Goal: Information Seeking & Learning: Understand process/instructions

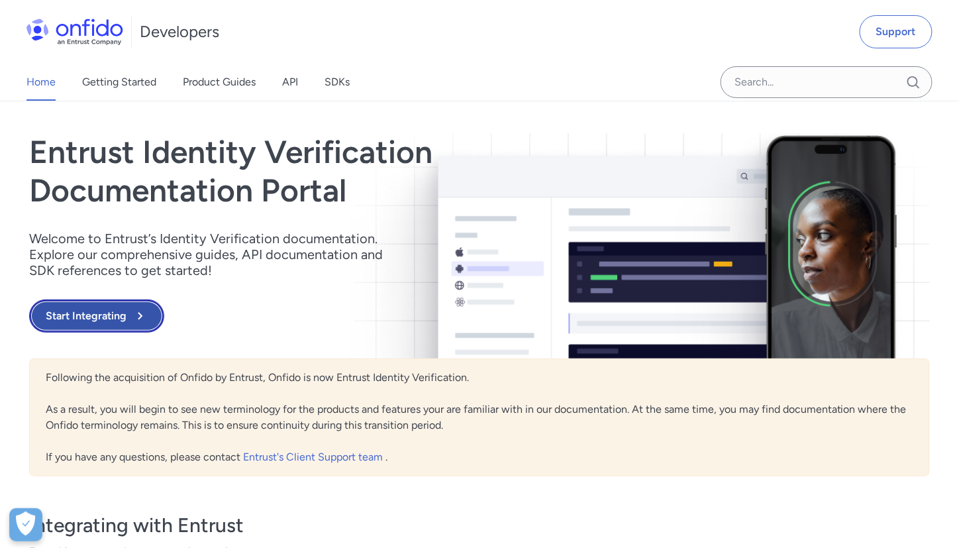
click at [101, 326] on button "Start Integrating" at bounding box center [96, 315] width 135 height 33
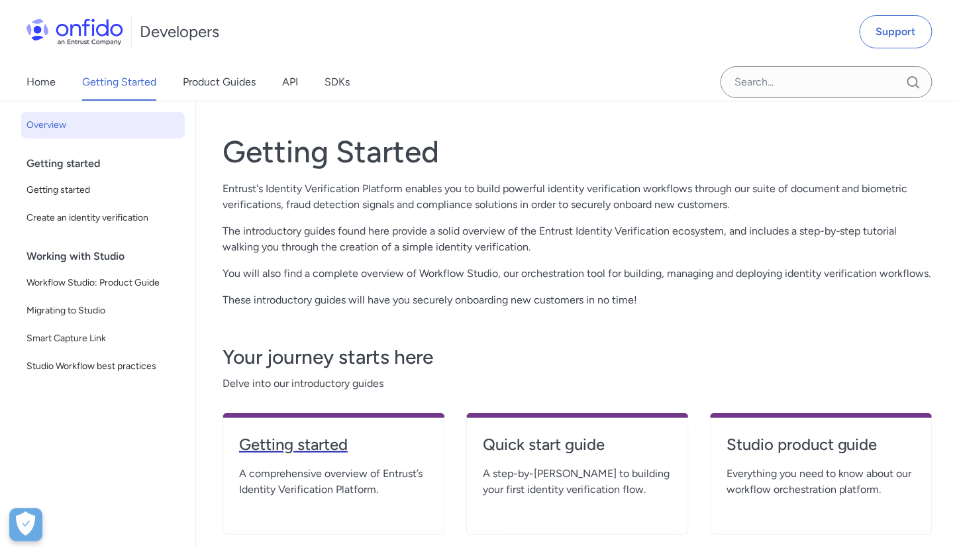
click at [343, 454] on h4 "Getting started" at bounding box center [333, 444] width 189 height 21
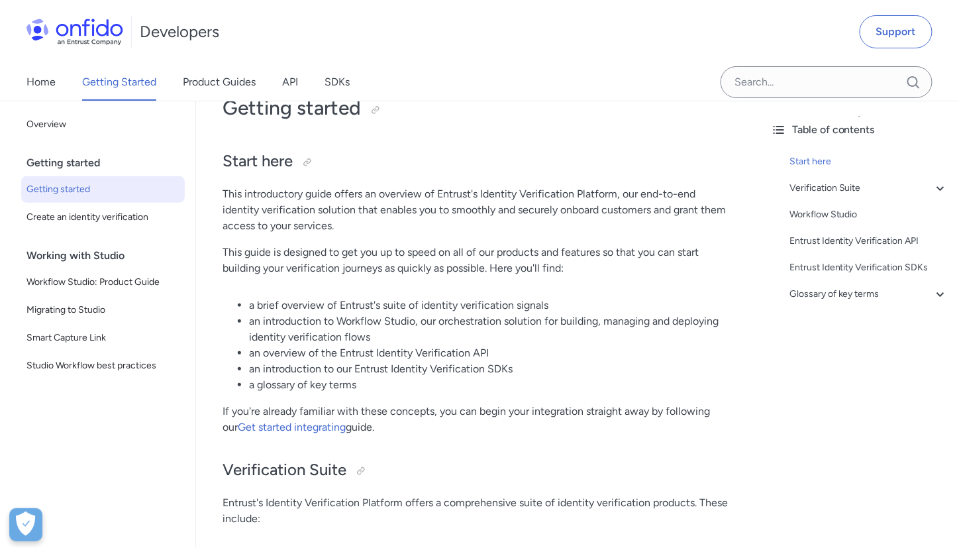
scroll to position [35, 0]
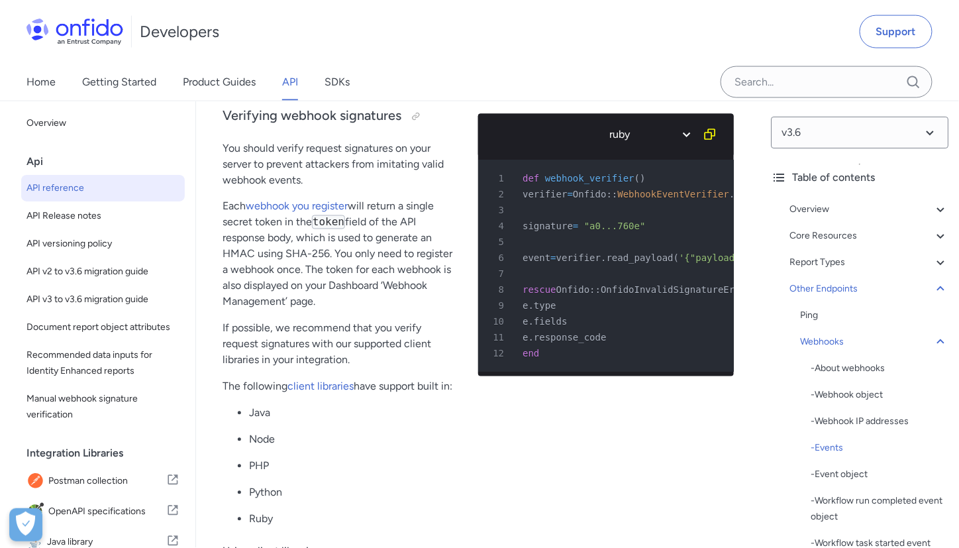
scroll to position [128160, 0]
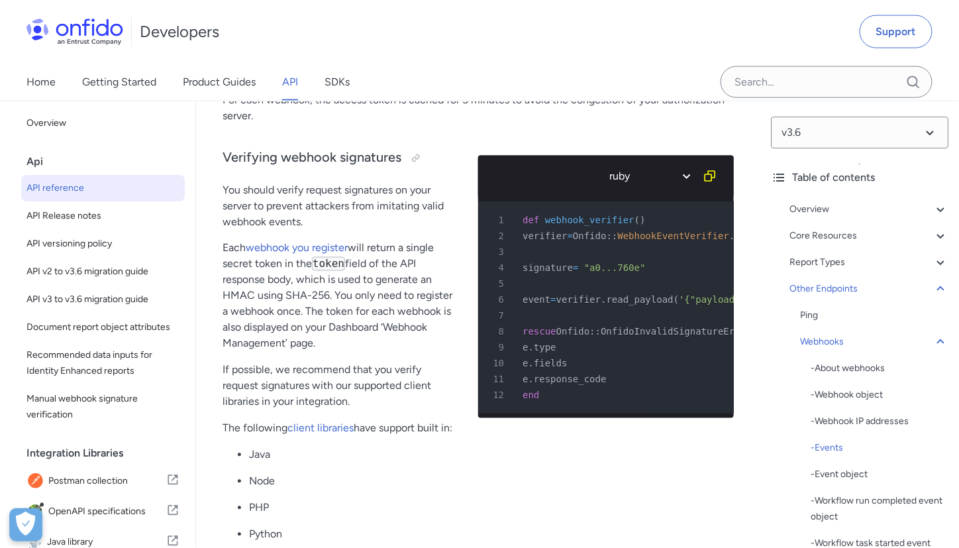
drag, startPoint x: 595, startPoint y: 310, endPoint x: 615, endPoint y: 299, distance: 23.7
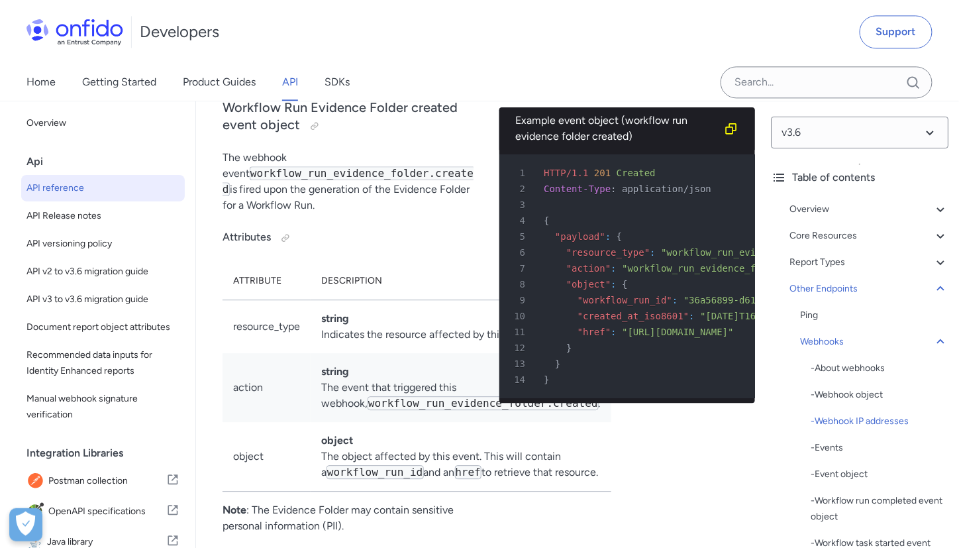
scroll to position [126832, 0]
drag, startPoint x: 224, startPoint y: 162, endPoint x: 639, endPoint y: 170, distance: 414.5
copy div "Webhooks About webhooks Entrust provides webhooks to alert you of changes in th…"
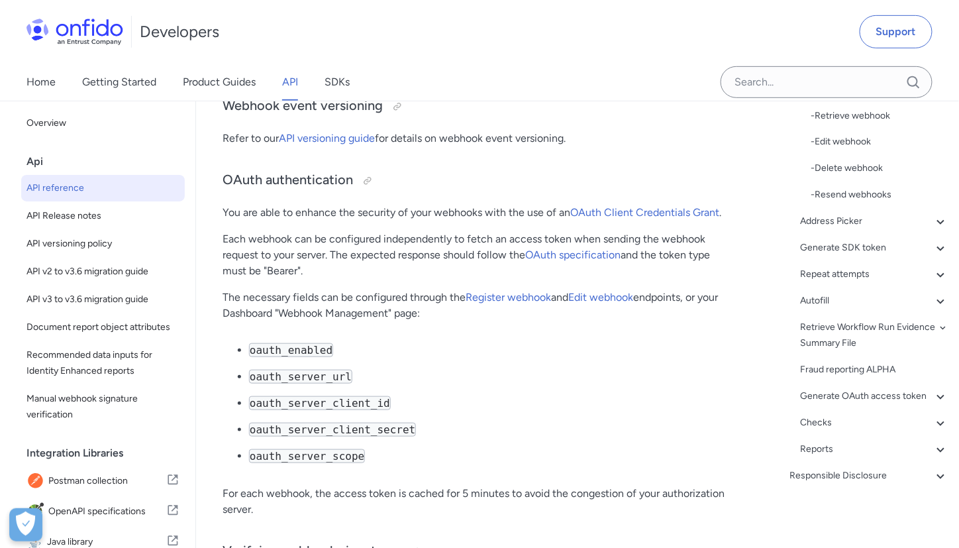
scroll to position [127766, 0]
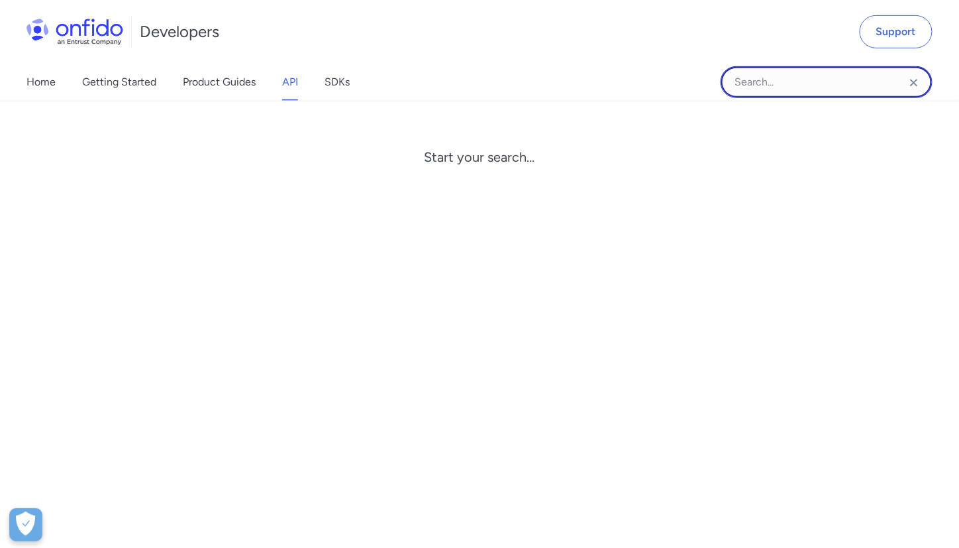
click at [742, 81] on input "Onfido search input field" at bounding box center [826, 82] width 212 height 32
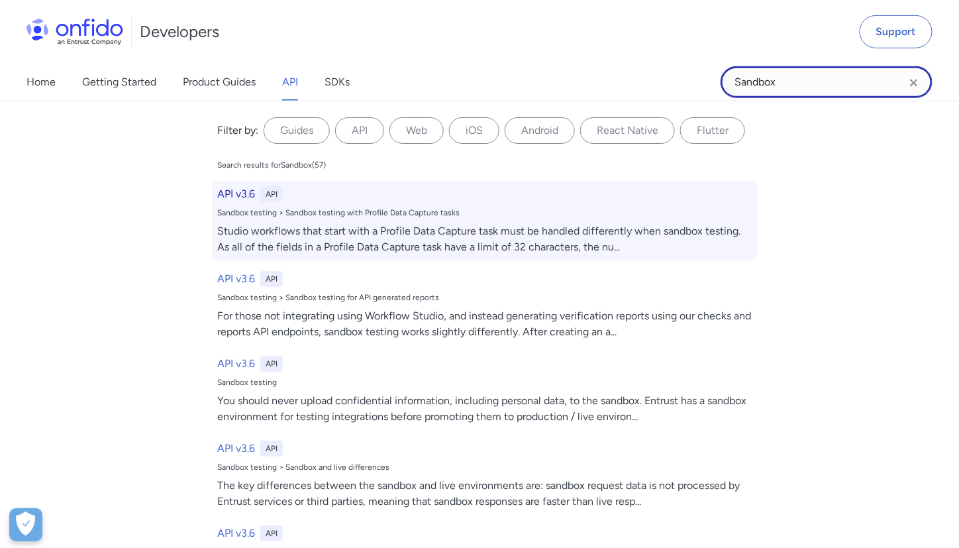
type input "Sandbox"
click at [309, 226] on div "Studio workflows that start with a Profile Data Capture task must be handled di…" at bounding box center [484, 239] width 535 height 32
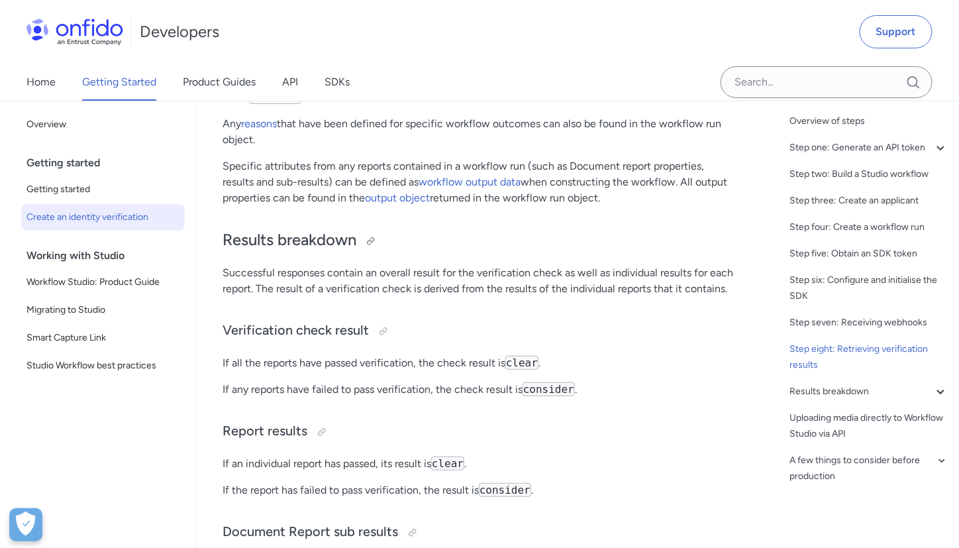
scroll to position [5006, 0]
click at [289, 76] on link "API" at bounding box center [290, 82] width 16 height 37
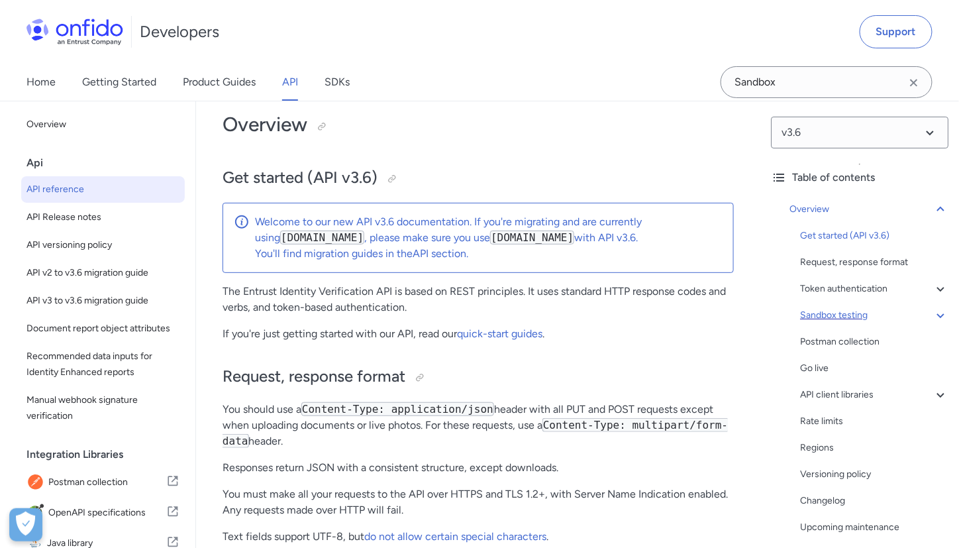
click at [936, 314] on icon at bounding box center [939, 315] width 7 height 5
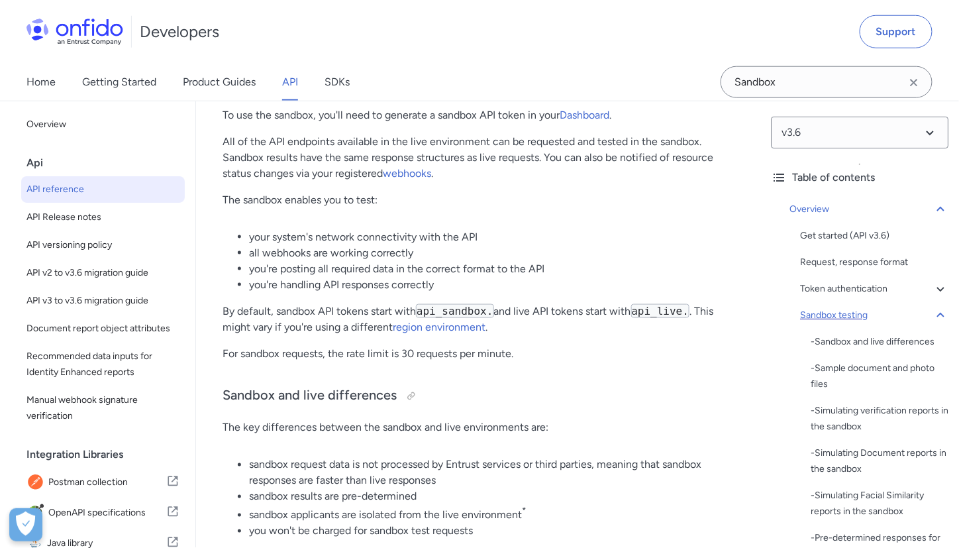
scroll to position [2117, 0]
click at [442, 330] on link "region environment" at bounding box center [439, 326] width 93 height 13
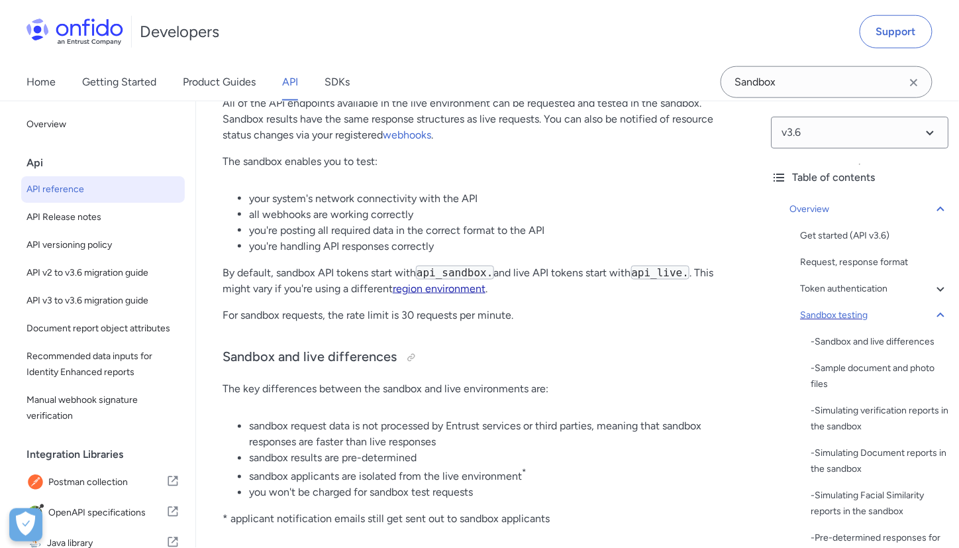
click at [443, 284] on link "region environment" at bounding box center [439, 288] width 93 height 13
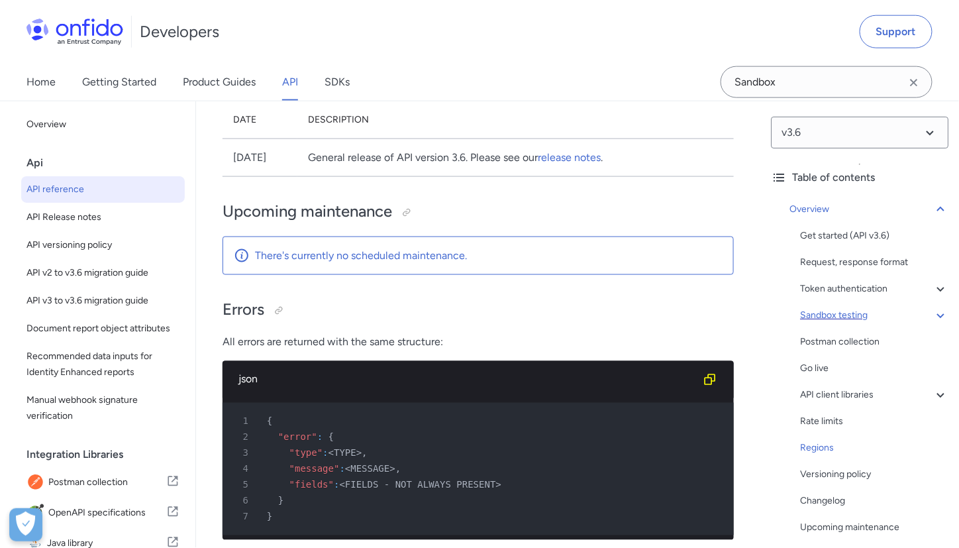
scroll to position [12262, 0]
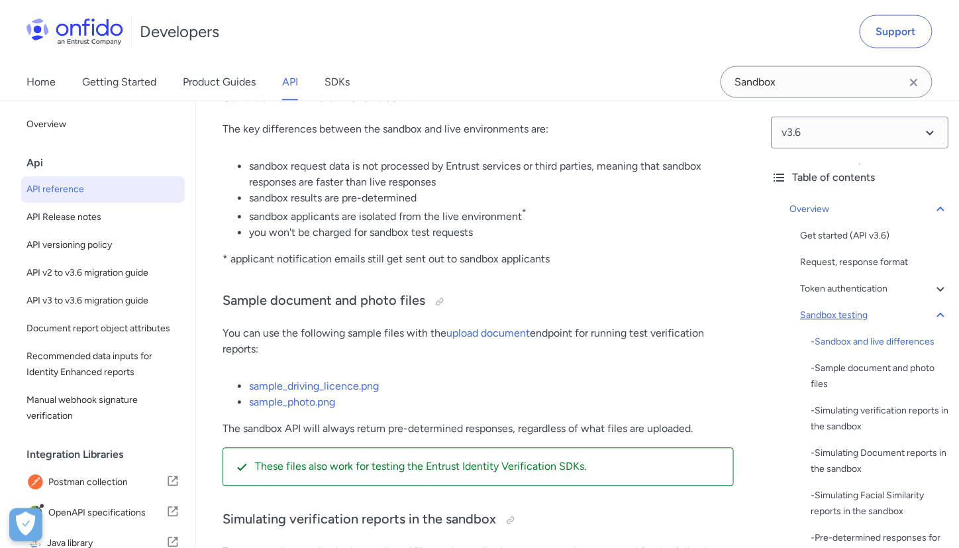
scroll to position [2414, 0]
click at [342, 379] on link "sample_driving_licence.png" at bounding box center [314, 385] width 130 height 13
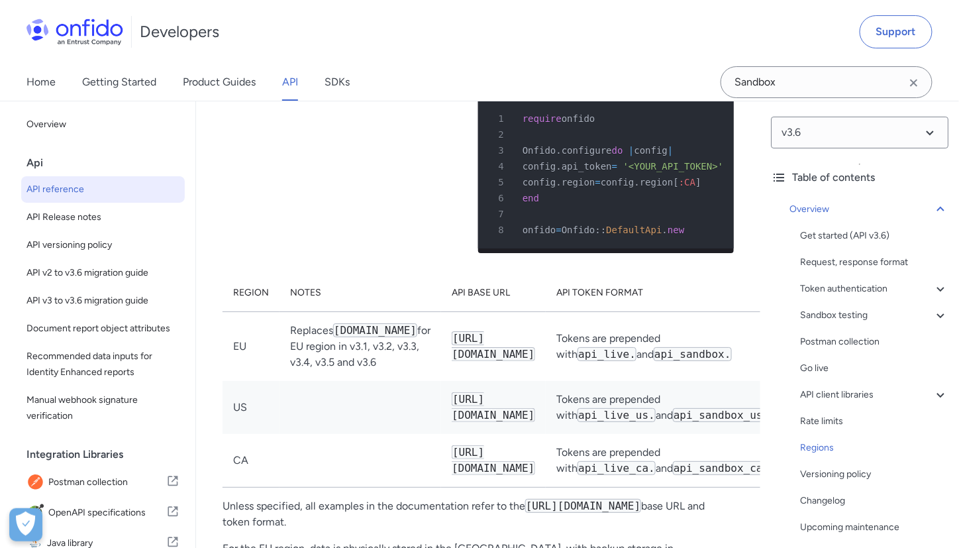
scroll to position [11664, 0]
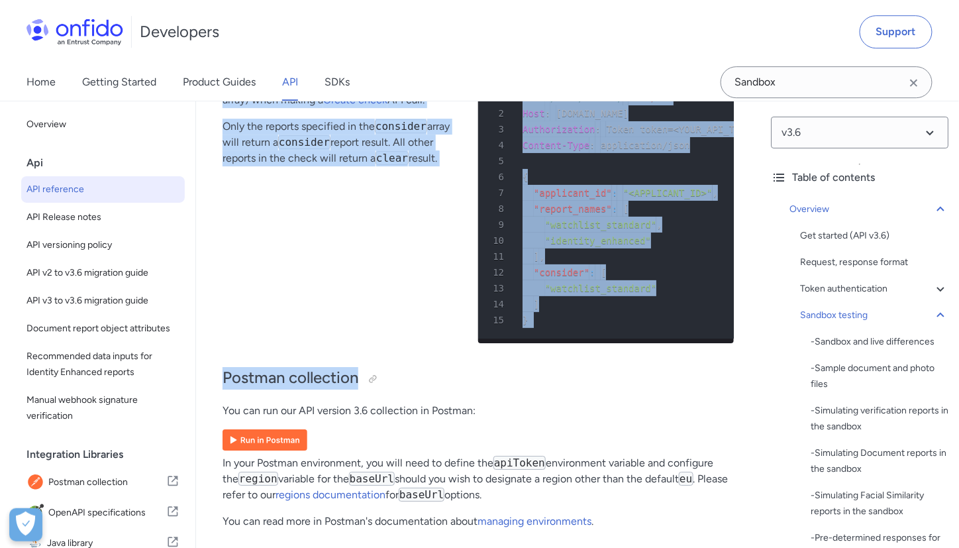
scroll to position [9678, 0]
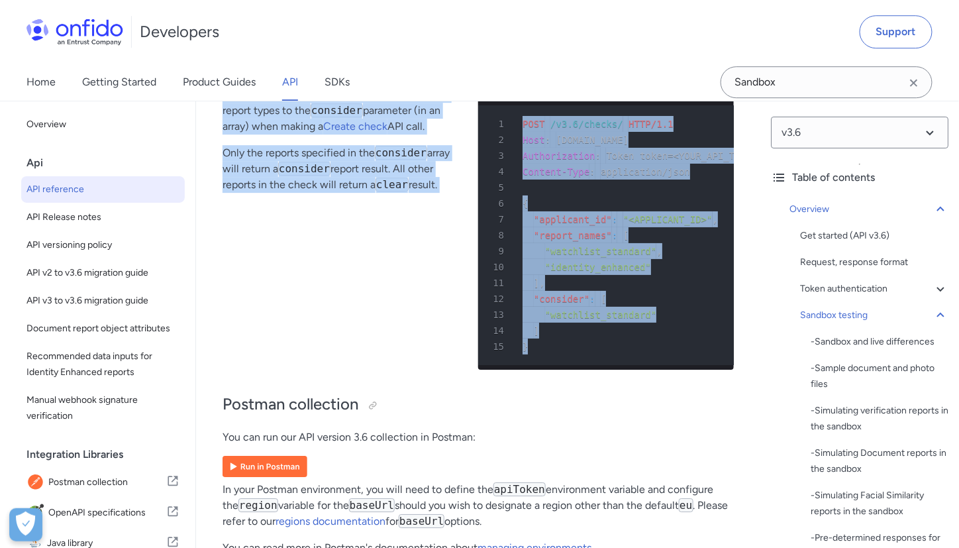
drag, startPoint x: 215, startPoint y: 222, endPoint x: 556, endPoint y: 479, distance: 427.0
copy div "Sandbox testing You should never upload confidential information, including per…"
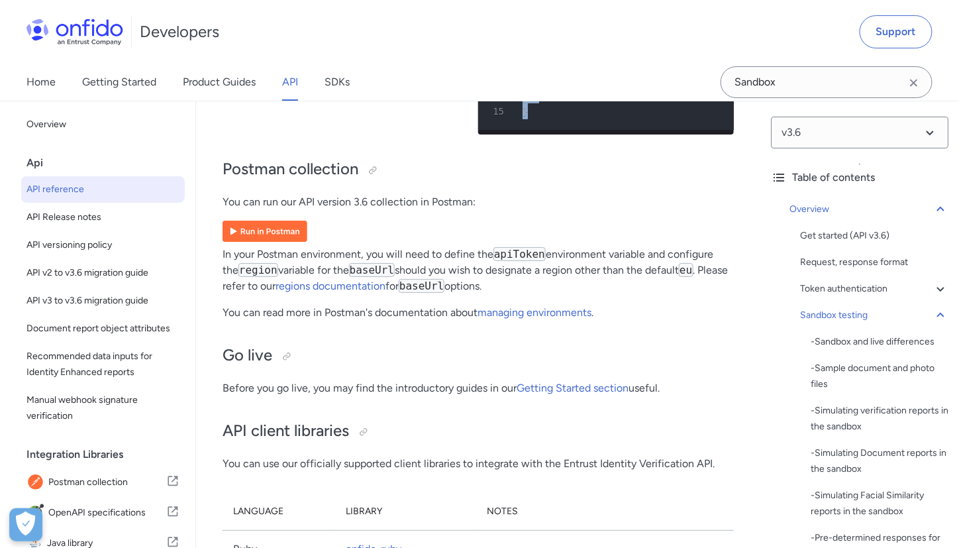
scroll to position [9913, 0]
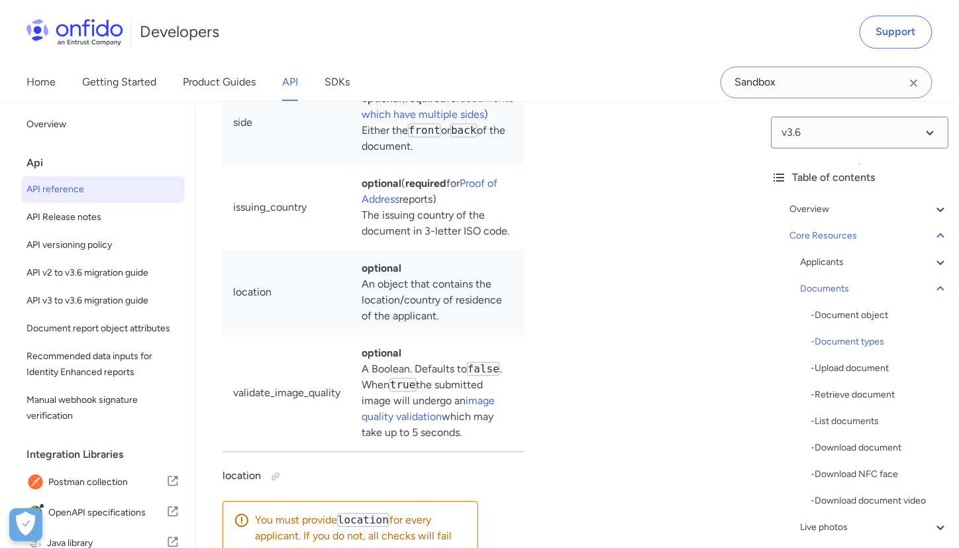
scroll to position [26085, 0]
click at [446, 39] on div "Developers Support" at bounding box center [479, 32] width 959 height 64
